Goal: Information Seeking & Learning: Learn about a topic

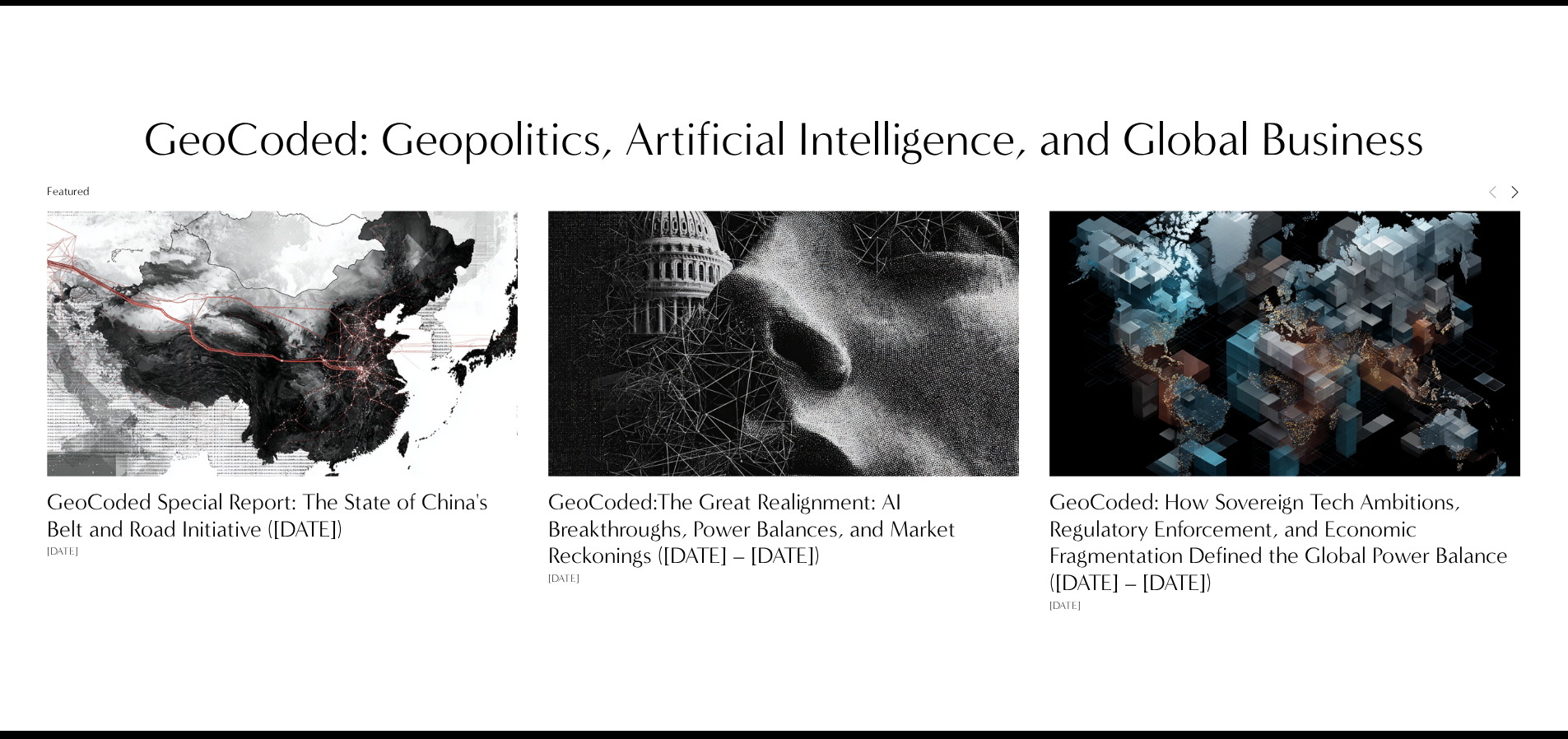
scroll to position [1519, 0]
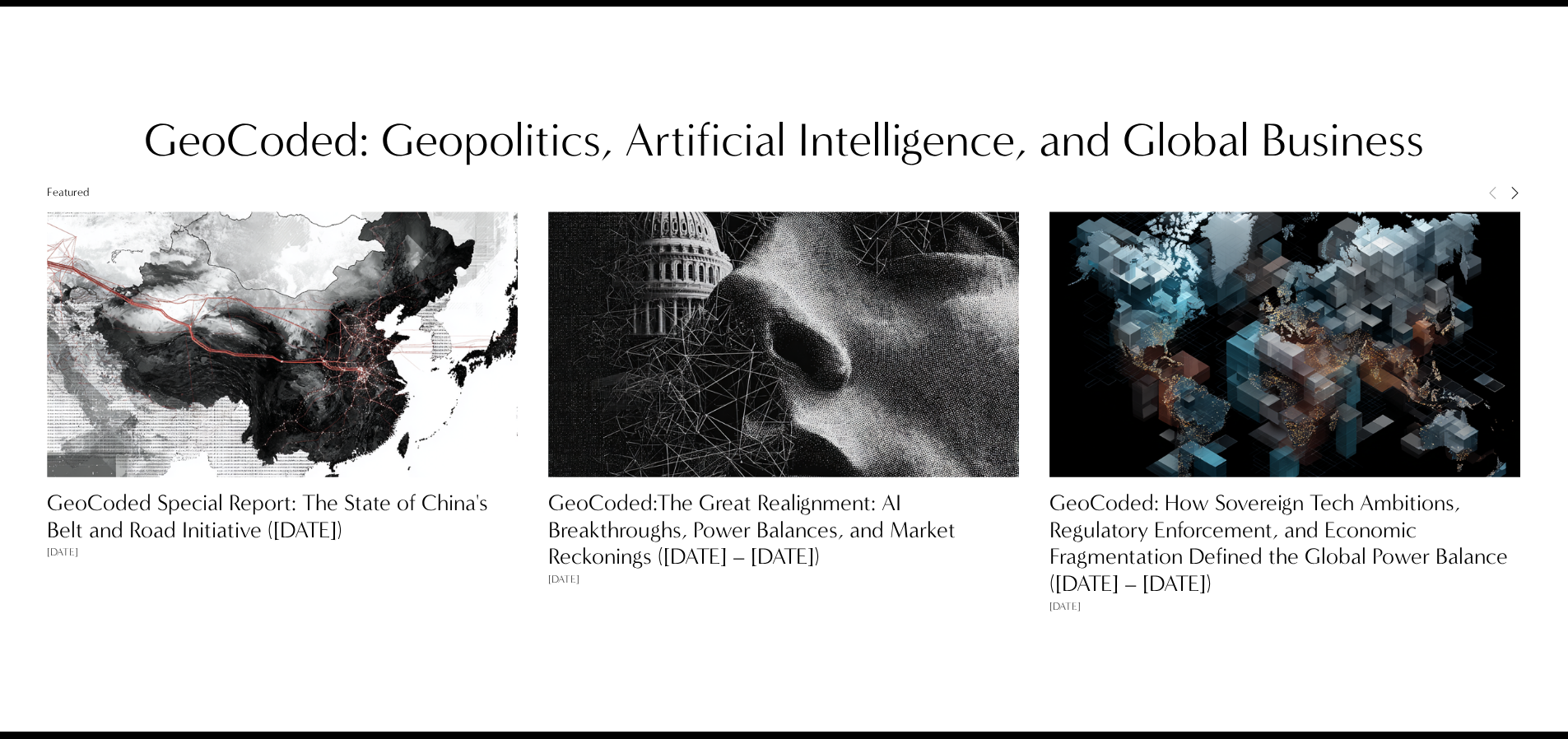
click at [398, 508] on link "GeoCoded Special Report: The State of China's Belt and Road Initiative ([DATE])" at bounding box center [267, 517] width 442 height 53
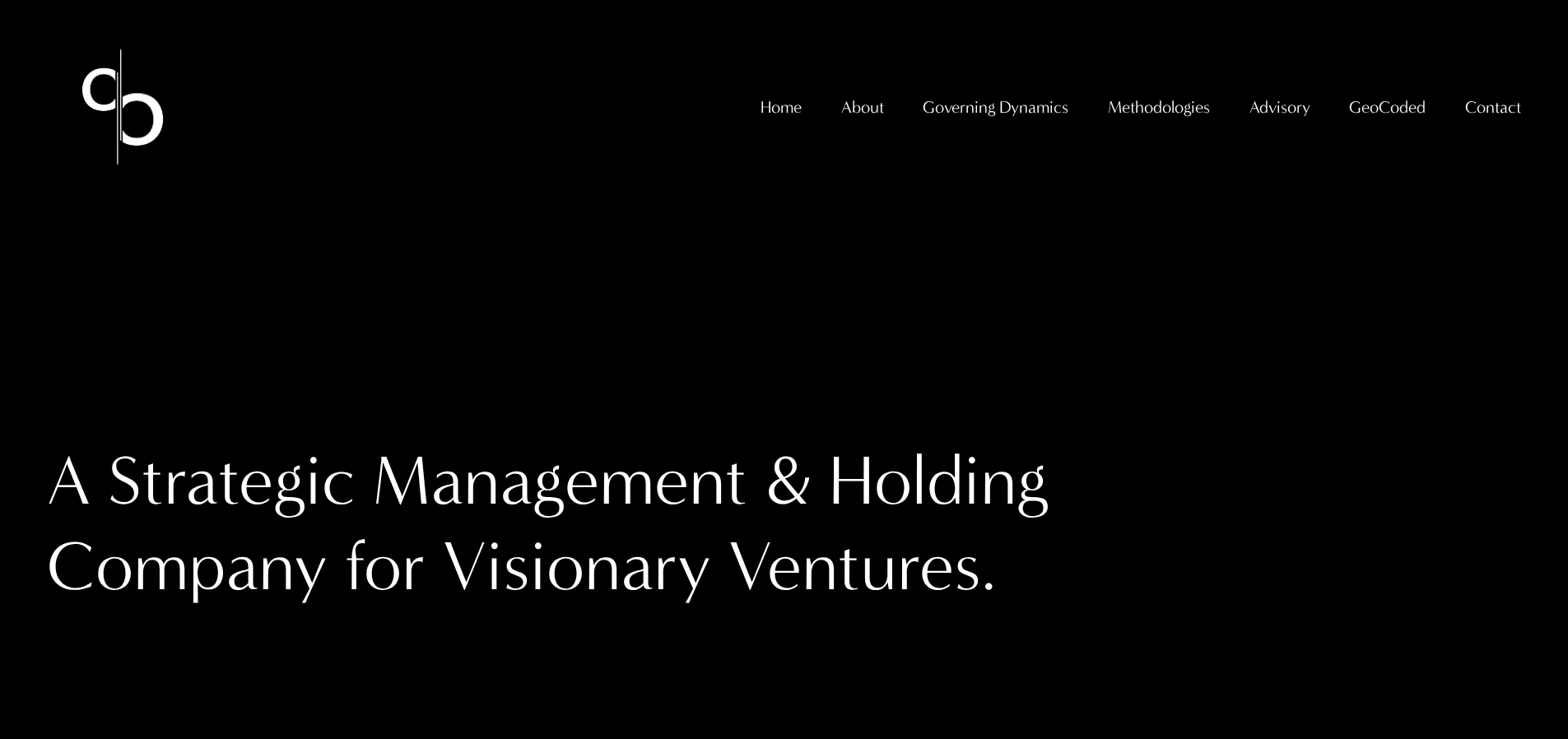
click at [1378, 114] on link "GeoCoded" at bounding box center [1387, 107] width 77 height 34
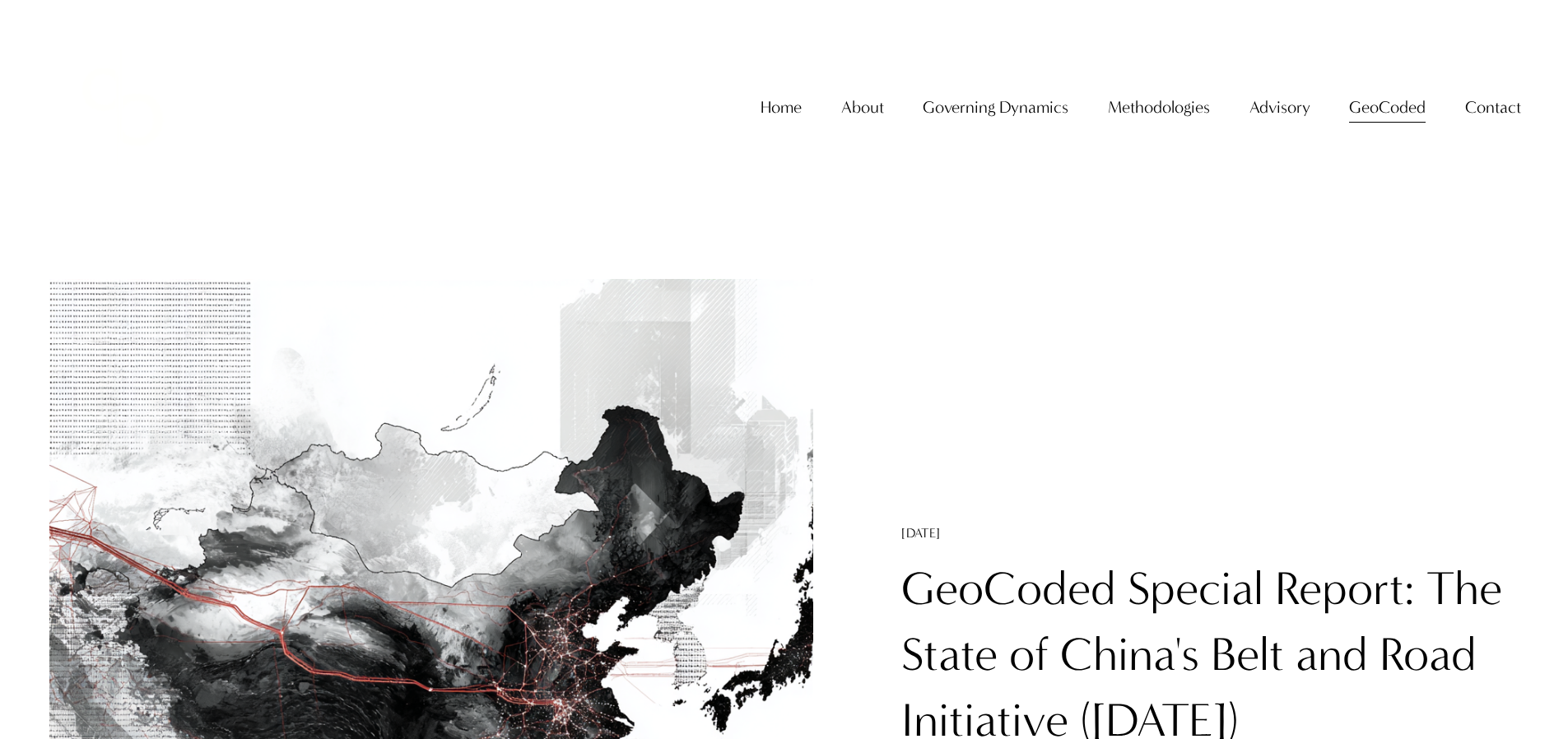
click at [1016, 617] on h1 "GeoCoded Special Report: The State of China's Belt and Road Initiative ([DATE])" at bounding box center [1210, 654] width 618 height 197
click at [1097, 579] on link "GeoCoded Special Report: The State of China's Belt and Road Initiative ([DATE])" at bounding box center [1201, 654] width 601 height 187
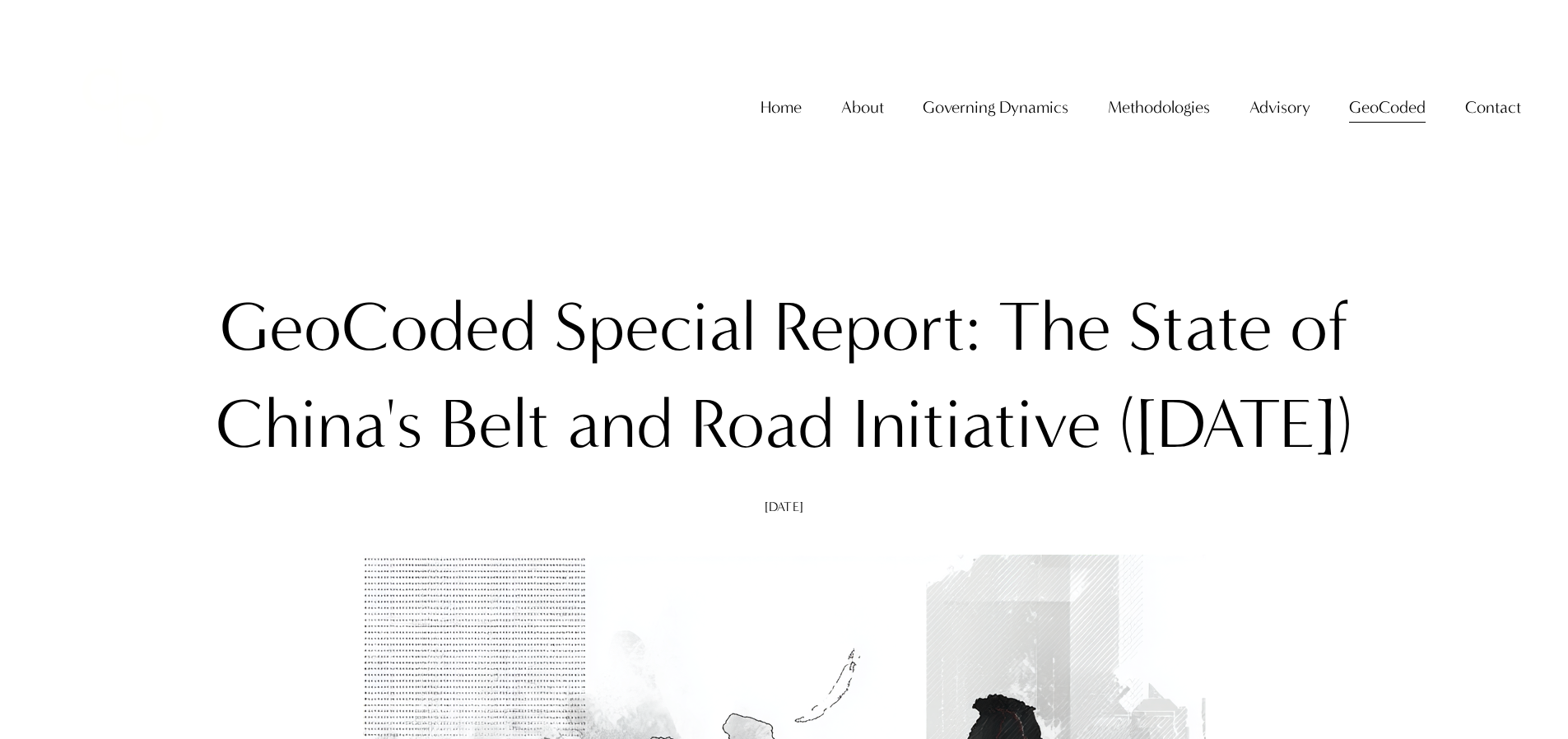
click at [789, 124] on link "Home" at bounding box center [781, 107] width 41 height 34
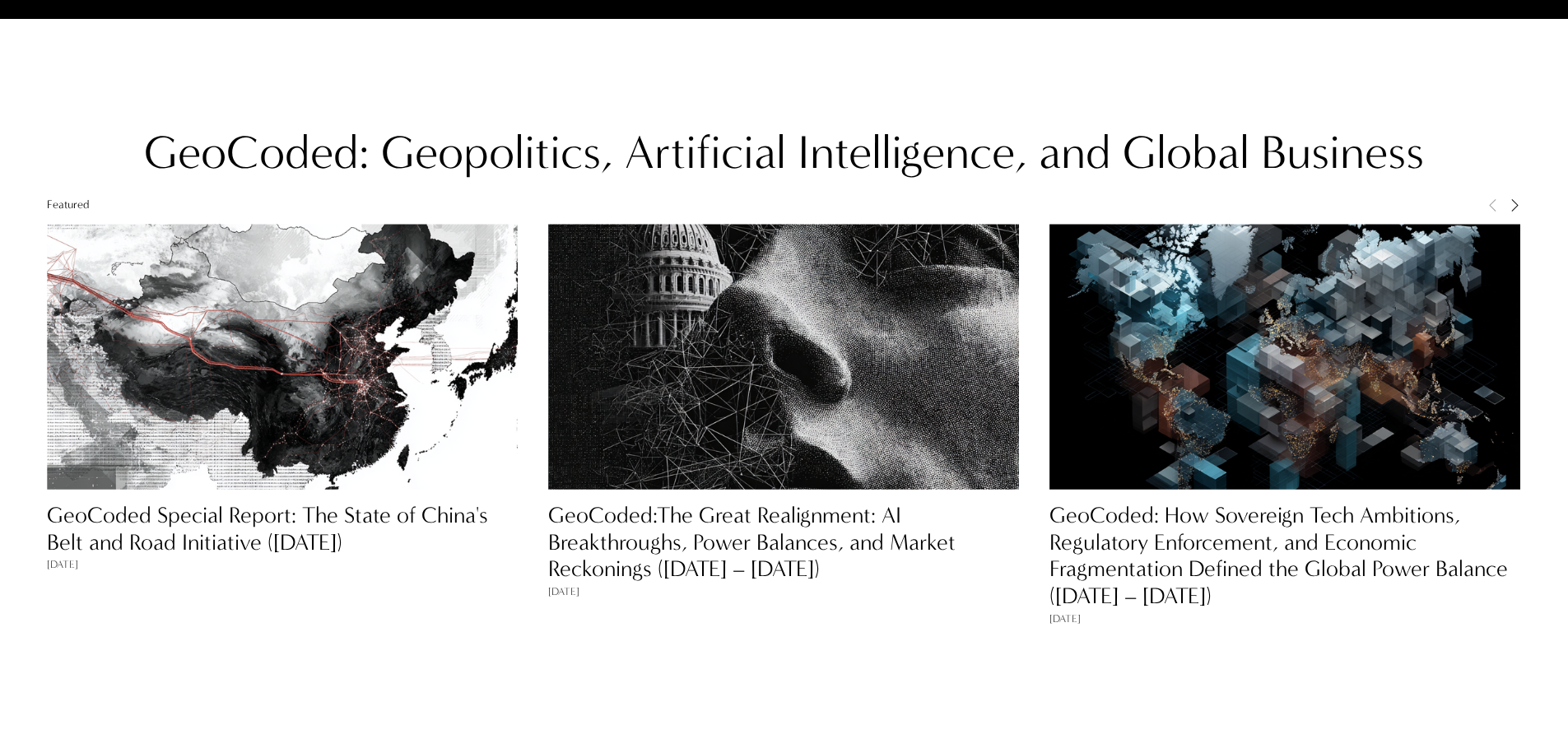
scroll to position [1548, 0]
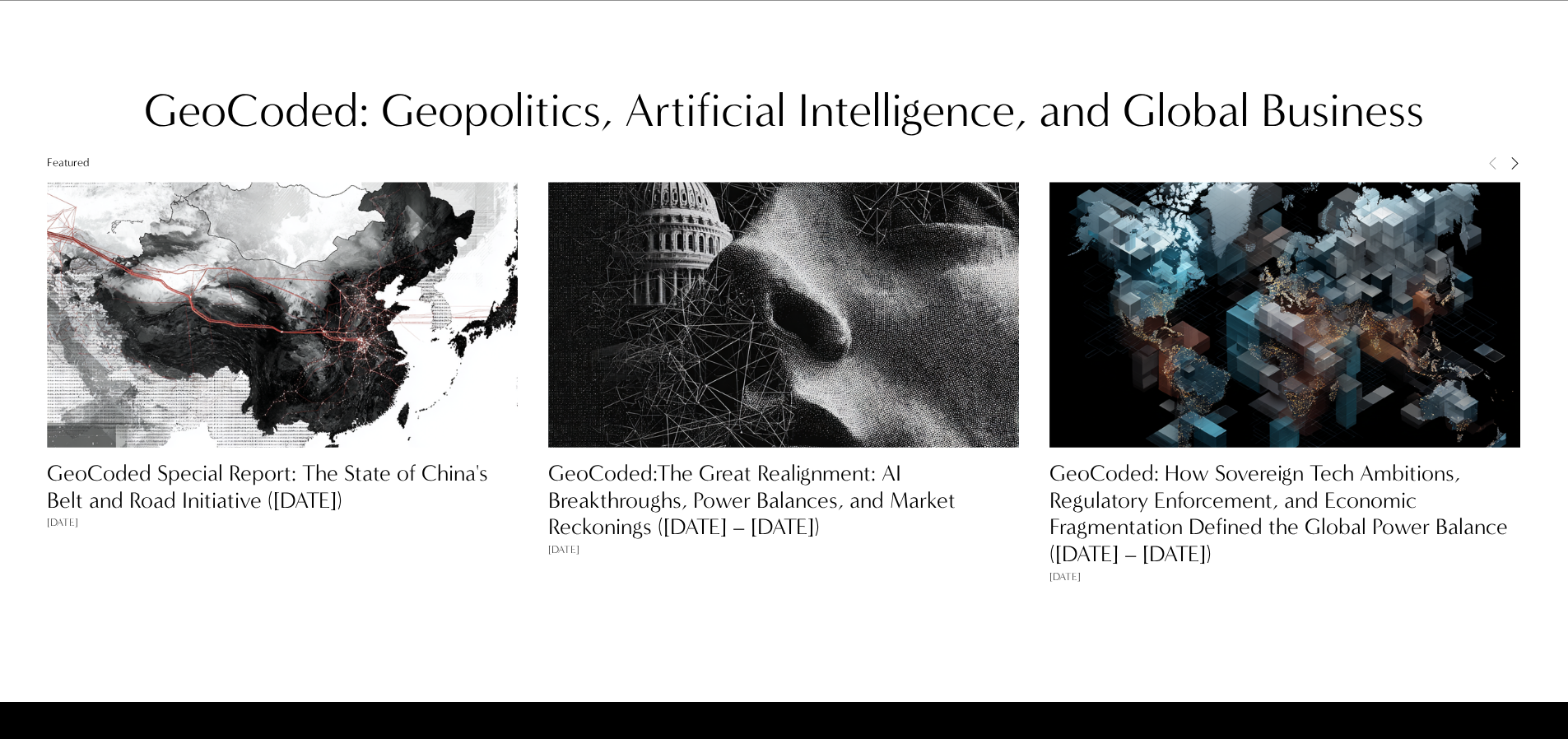
click at [201, 508] on link "GeoCoded Special Report: The State of China's Belt and Road Initiative ([DATE])" at bounding box center [267, 487] width 442 height 53
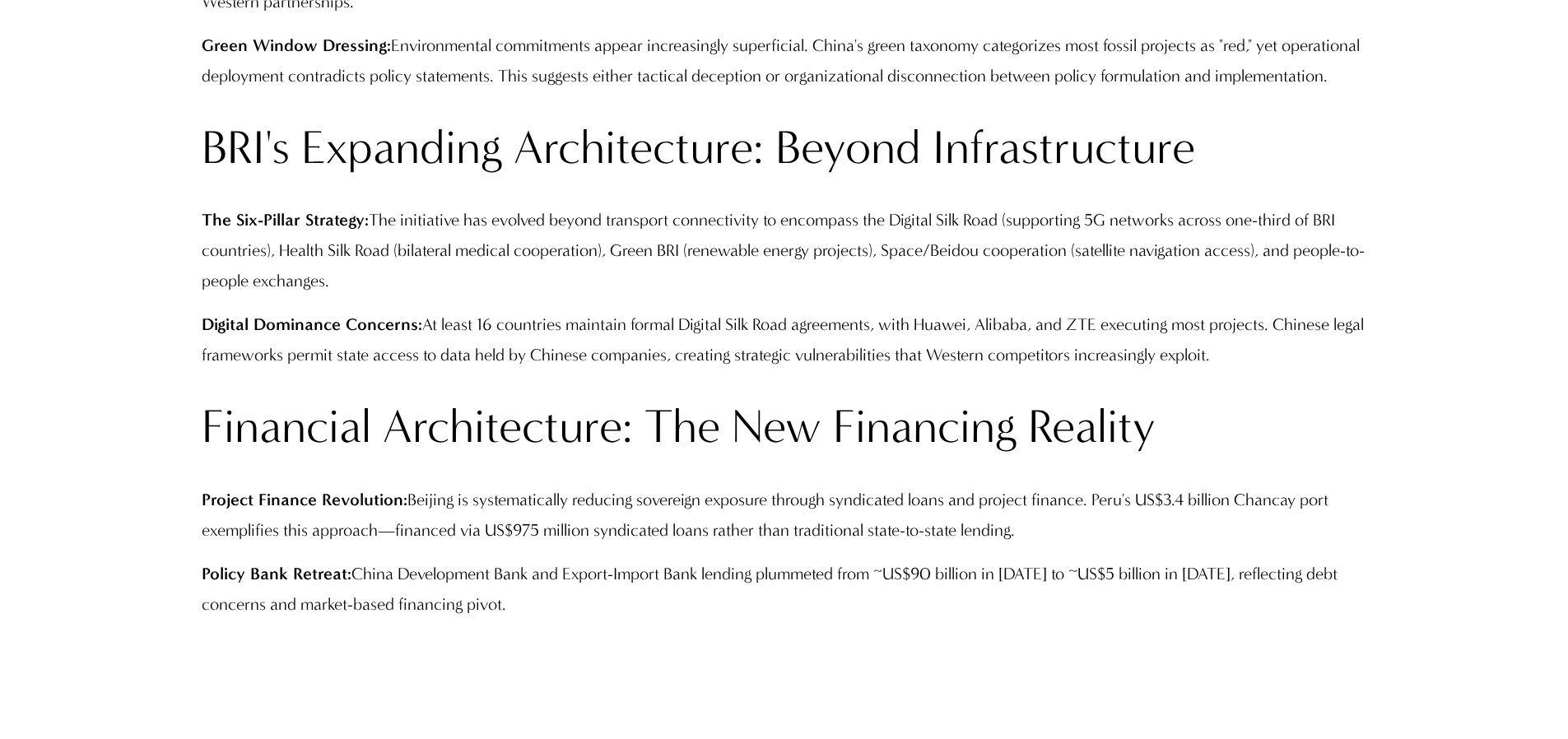
scroll to position [2129, 0]
